Goal: Information Seeking & Learning: Learn about a topic

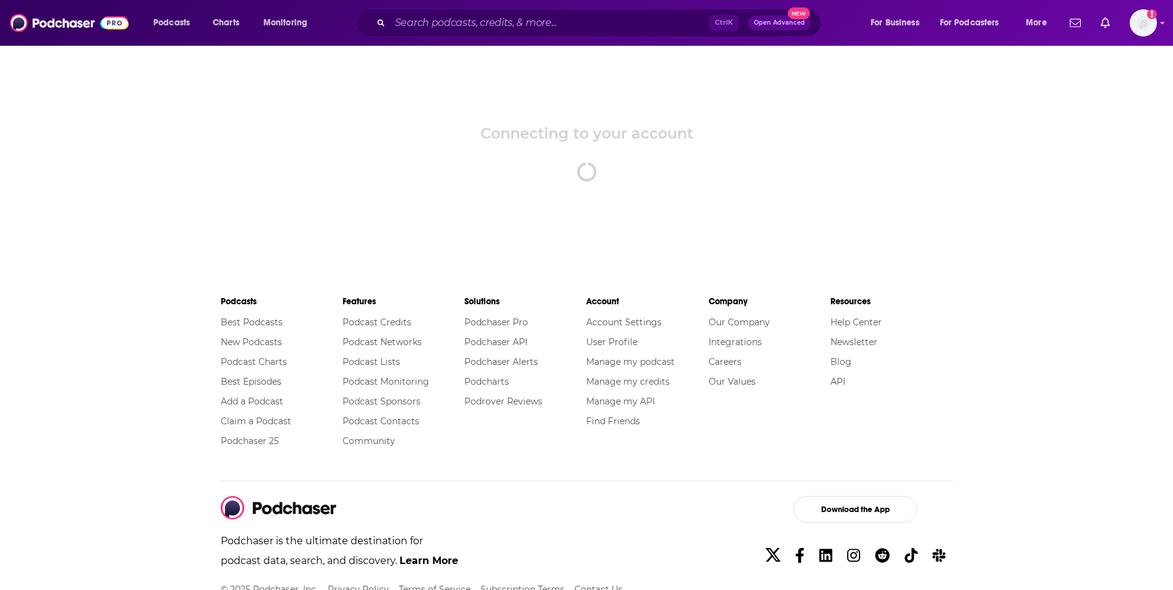
click at [940, 293] on li "Resources" at bounding box center [891, 302] width 122 height 22
click at [490, 23] on input "Search podcasts, credits, & more..." at bounding box center [549, 23] width 319 height 20
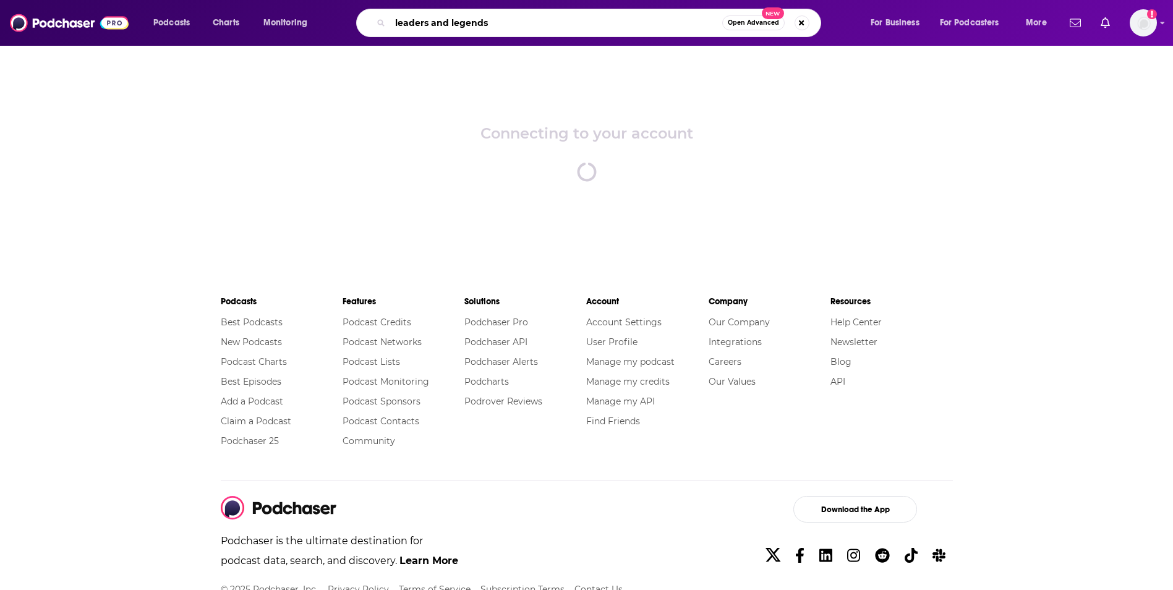
type input "leaders and legends"
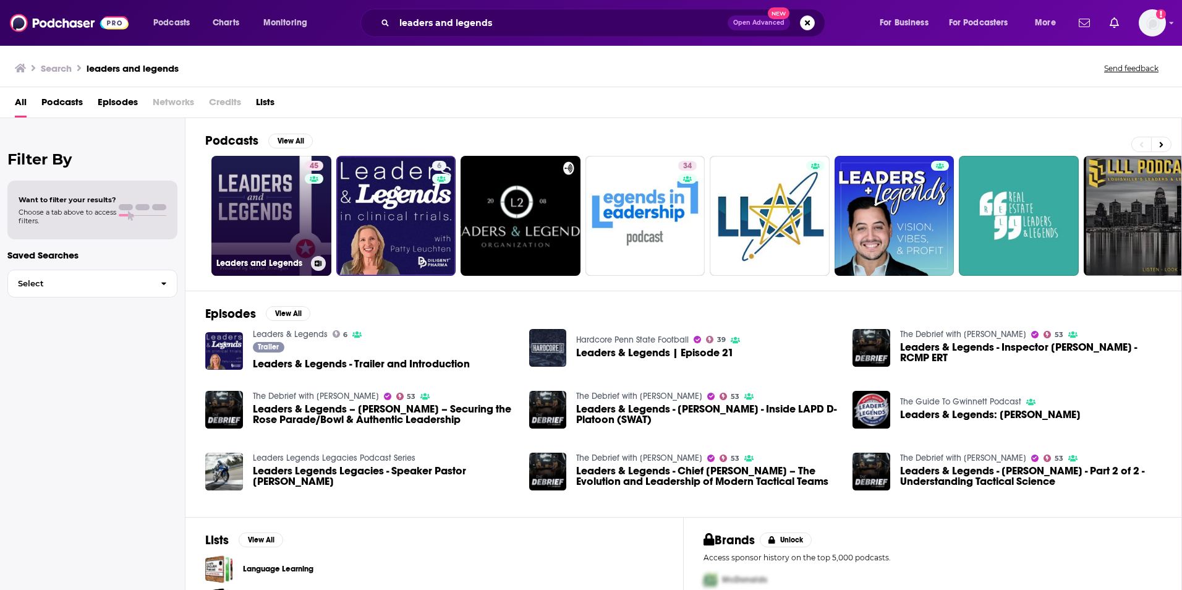
click at [246, 193] on link "45 Leaders and Legends" at bounding box center [271, 216] width 120 height 120
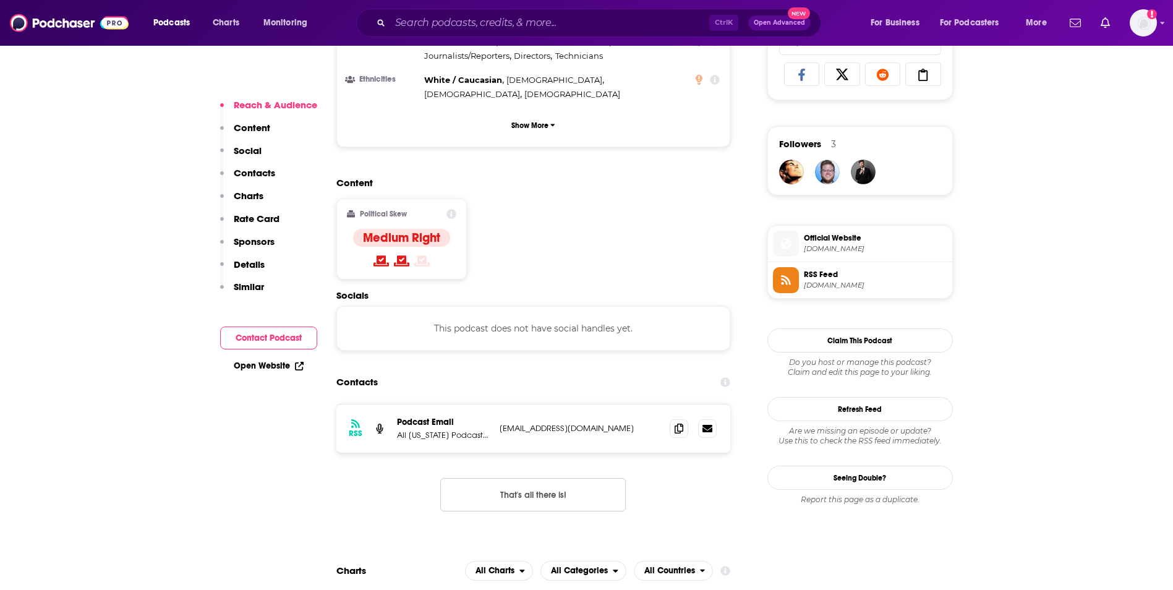
scroll to position [412, 0]
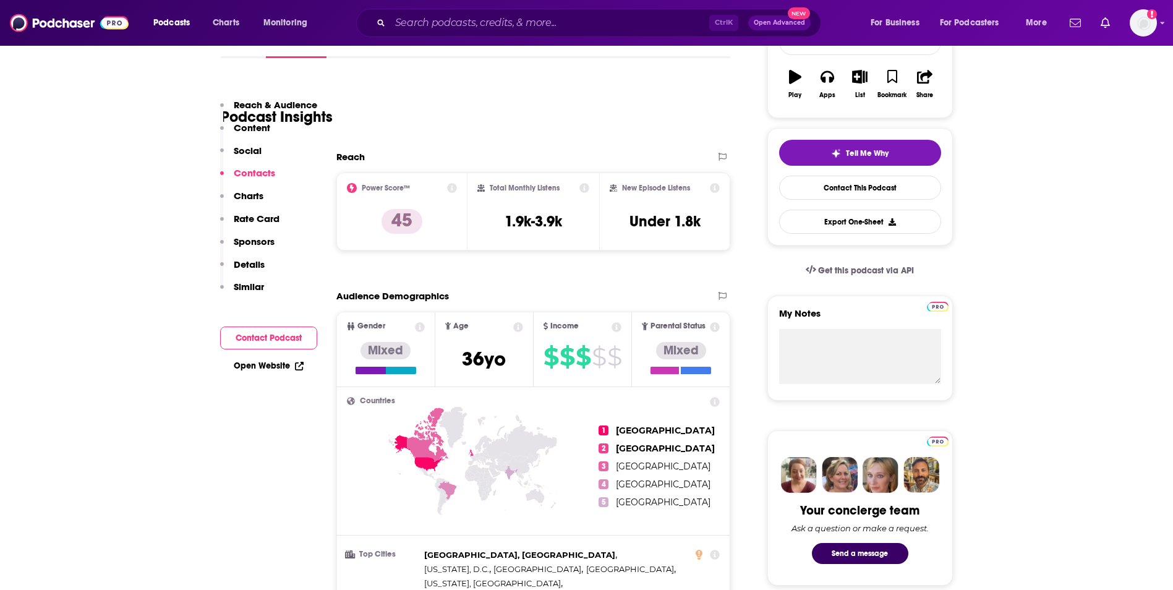
scroll to position [412, 0]
